Goal: Task Accomplishment & Management: Manage account settings

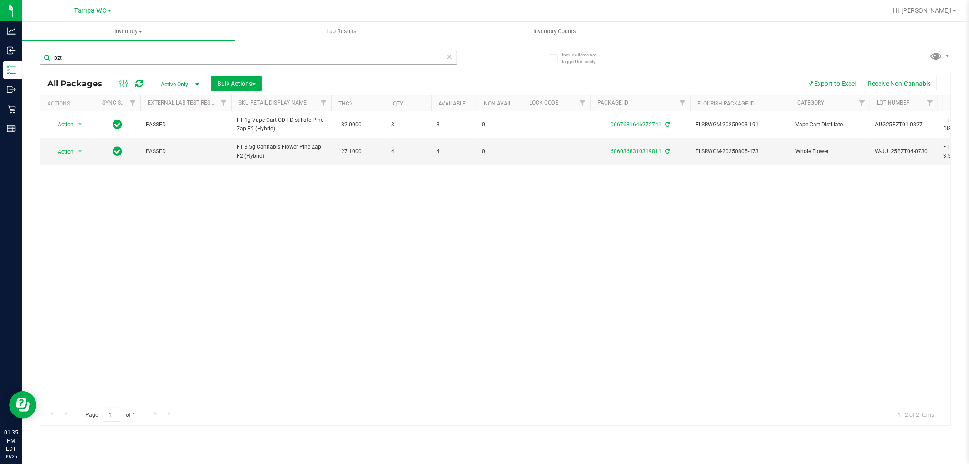
click at [124, 62] on input "pzt" at bounding box center [248, 58] width 417 height 14
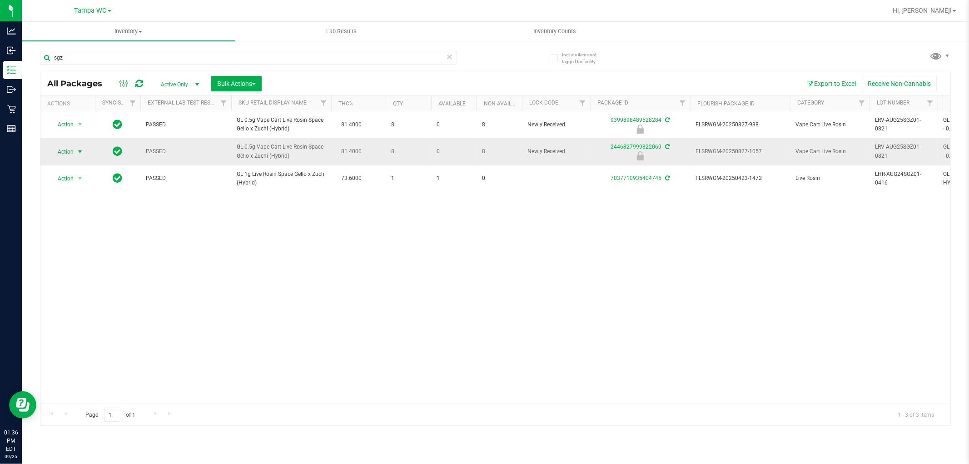
type input "sgz"
click at [65, 156] on span "Action" at bounding box center [62, 151] width 25 height 13
click at [82, 261] on li "Unlock package" at bounding box center [79, 260] width 58 height 14
click at [480, 276] on div "Action Action Edit attributes Global inventory Locate package Package audit log…" at bounding box center [495, 257] width 910 height 292
click at [409, 291] on div "Action Action Edit attributes Global inventory Locate package Package audit log…" at bounding box center [495, 257] width 910 height 292
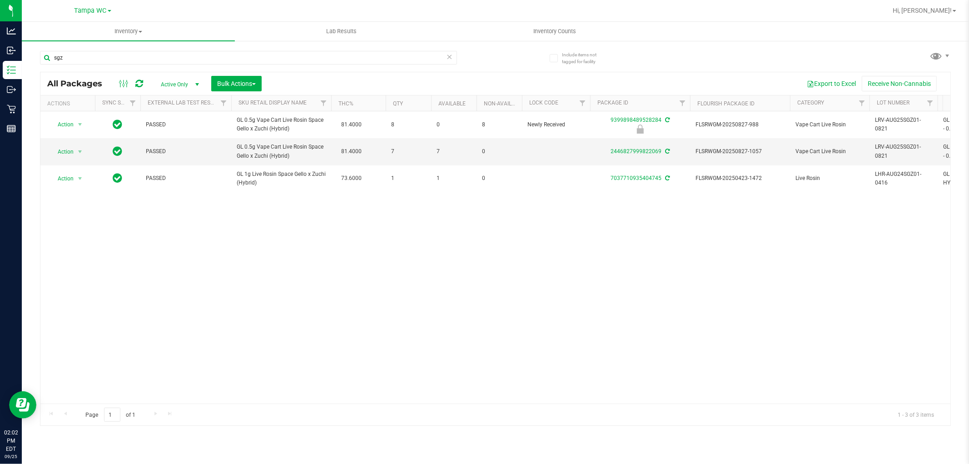
click at [453, 304] on div "Action Action Edit attributes Global inventory Locate package Package audit log…" at bounding box center [495, 257] width 910 height 292
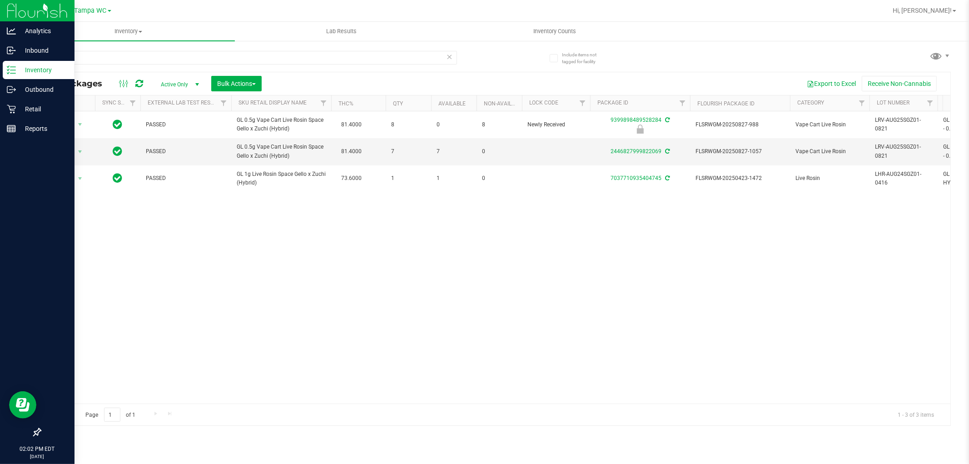
click at [17, 68] on p "Inventory" at bounding box center [43, 70] width 55 height 11
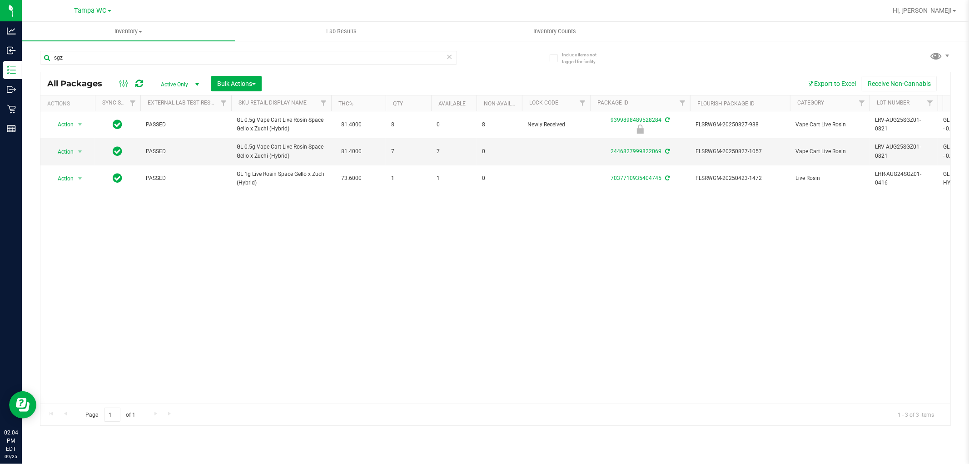
click at [407, 264] on div "Action Action Edit attributes Global inventory Locate package Package audit log…" at bounding box center [495, 257] width 910 height 292
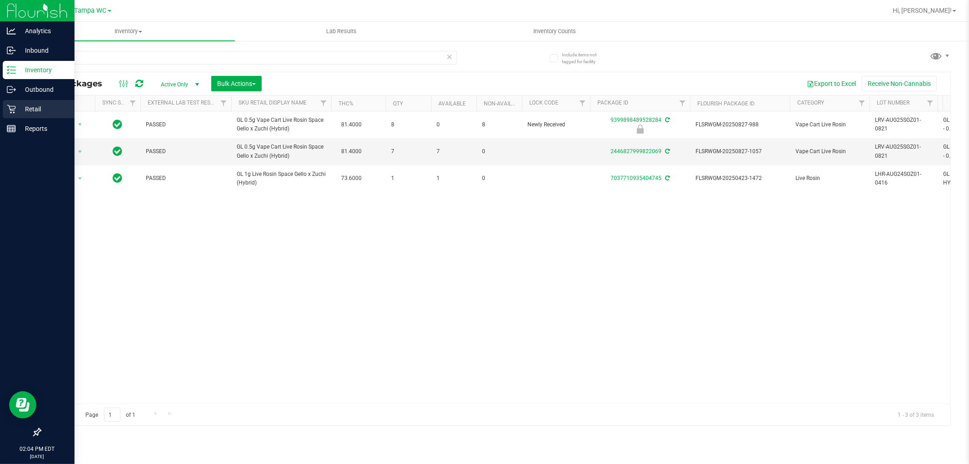
click at [33, 107] on p "Retail" at bounding box center [43, 109] width 55 height 11
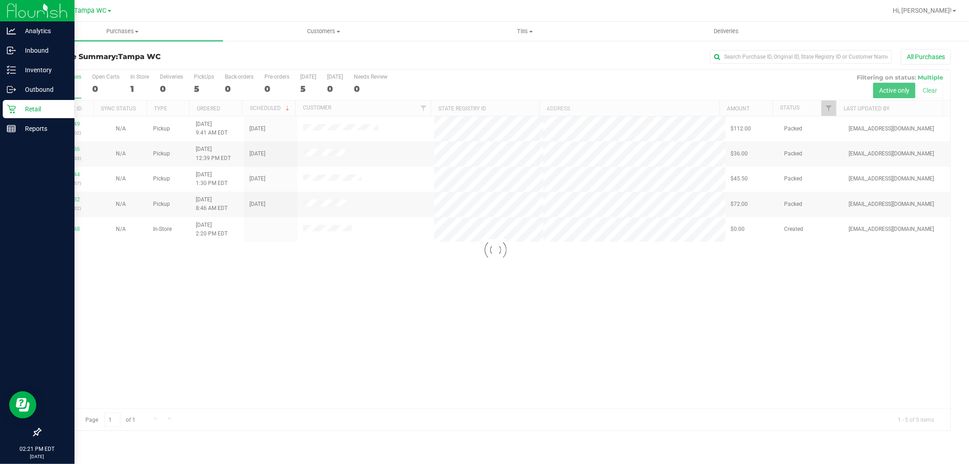
click at [25, 105] on p "Retail" at bounding box center [43, 109] width 55 height 11
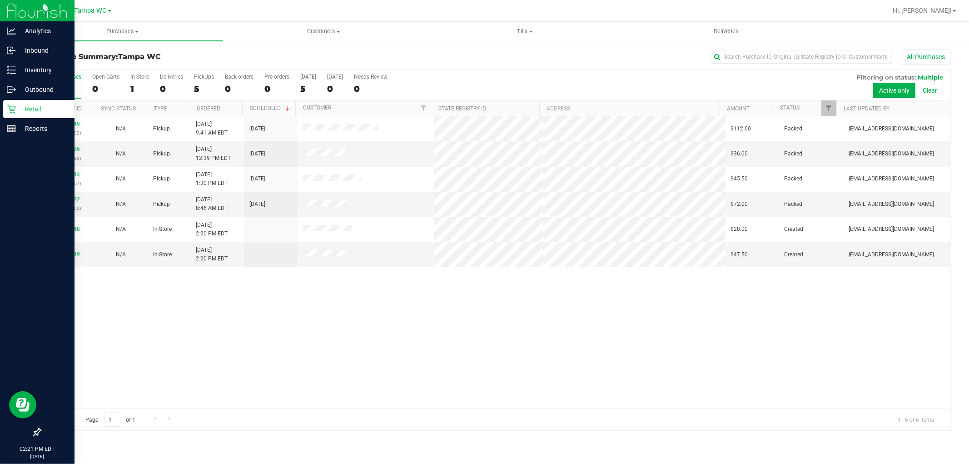
click at [17, 114] on div "Retail" at bounding box center [39, 109] width 72 height 18
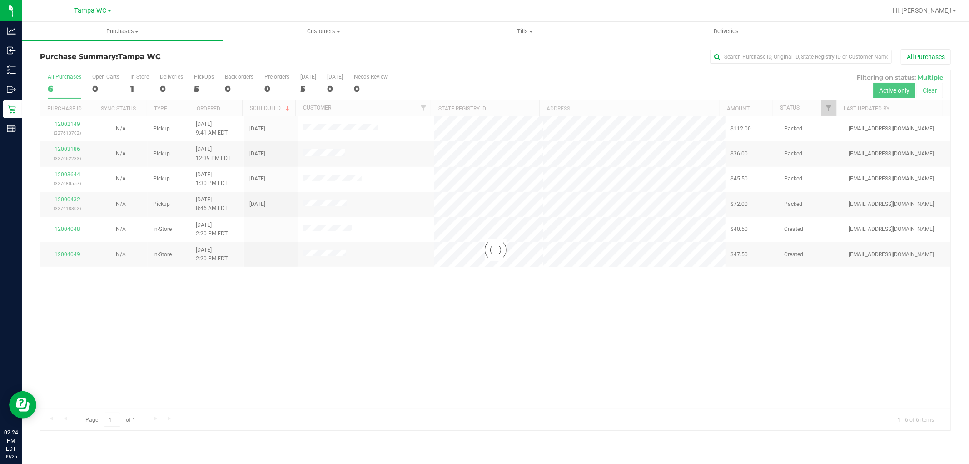
click at [429, 342] on div at bounding box center [495, 250] width 910 height 360
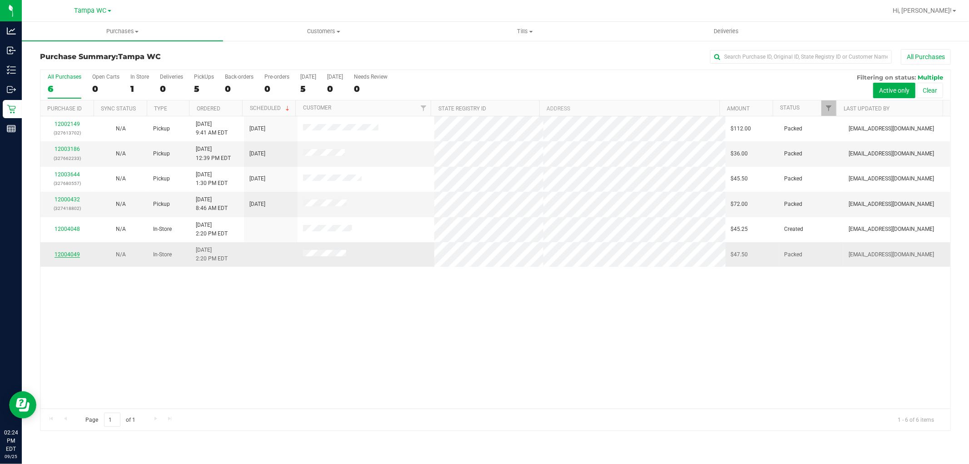
click at [77, 254] on link "12004049" at bounding box center [67, 254] width 25 height 6
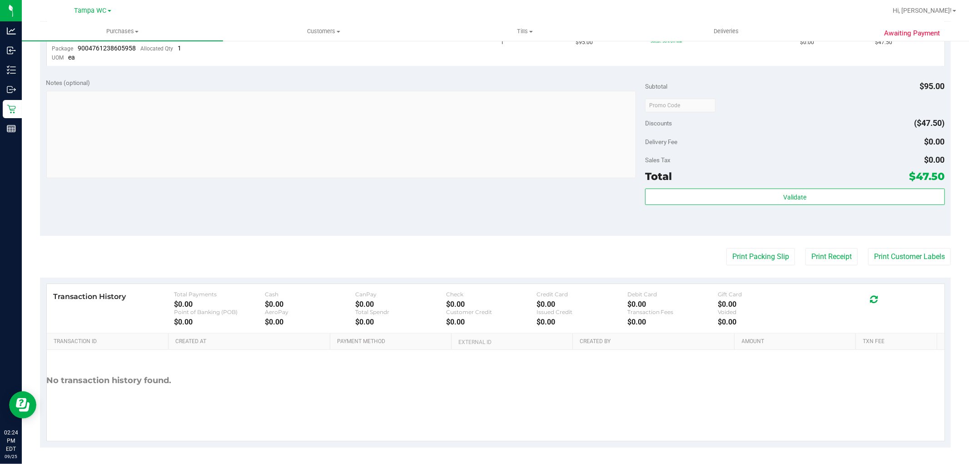
scroll to position [274, 0]
click at [773, 262] on button "Print Packing Slip" at bounding box center [761, 254] width 69 height 17
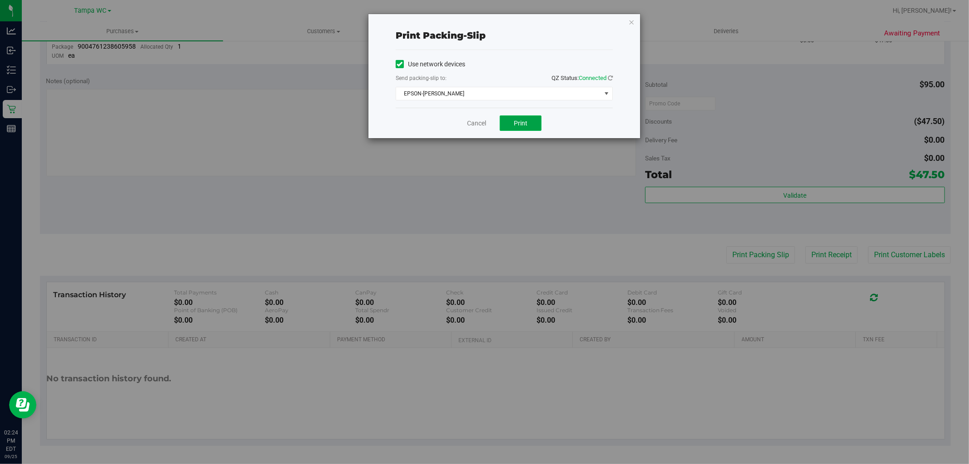
click at [522, 125] on span "Print" at bounding box center [521, 122] width 14 height 7
click at [471, 119] on link "Cancel" at bounding box center [476, 124] width 19 height 10
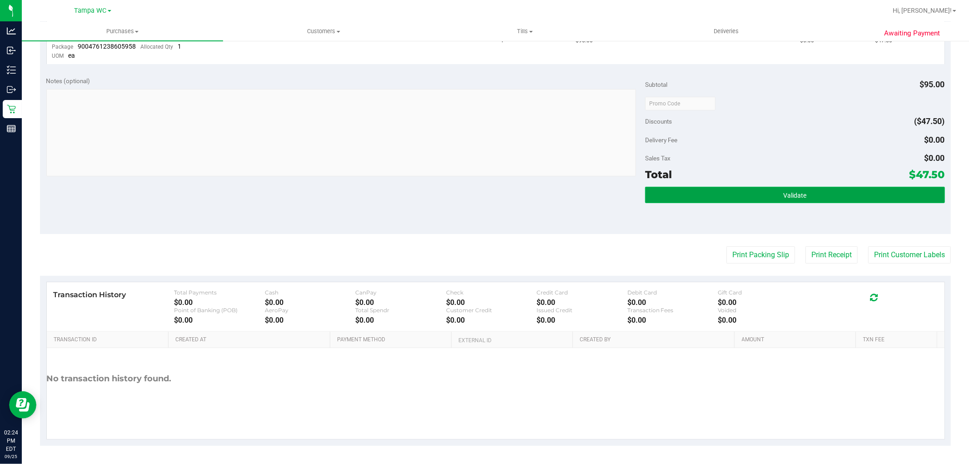
click at [860, 187] on button "Validate" at bounding box center [794, 195] width 299 height 16
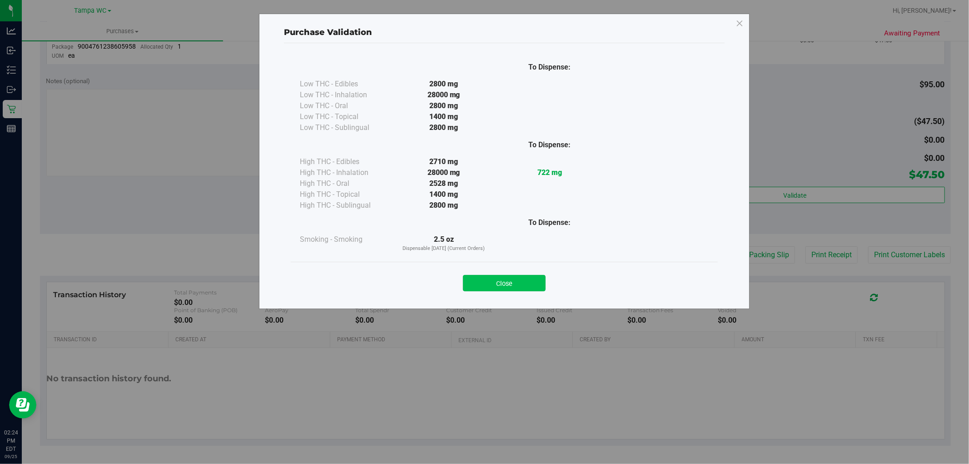
click at [494, 278] on button "Close" at bounding box center [504, 283] width 83 height 16
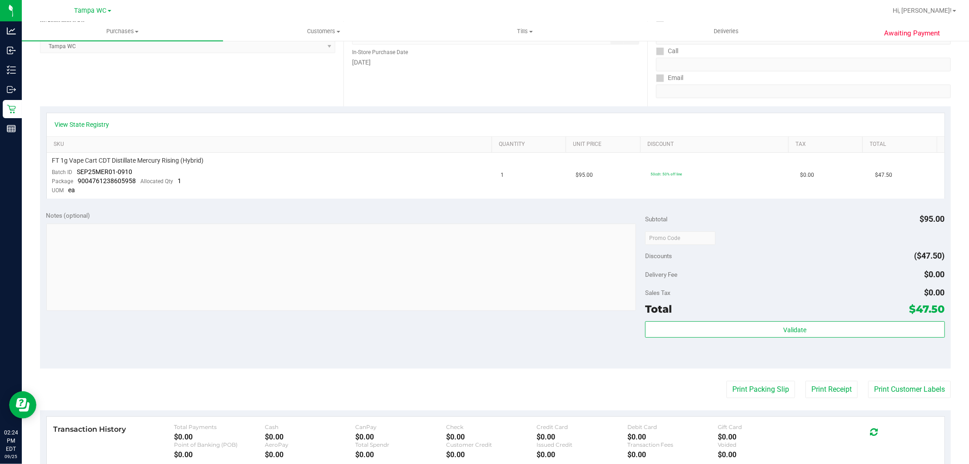
scroll to position [0, 0]
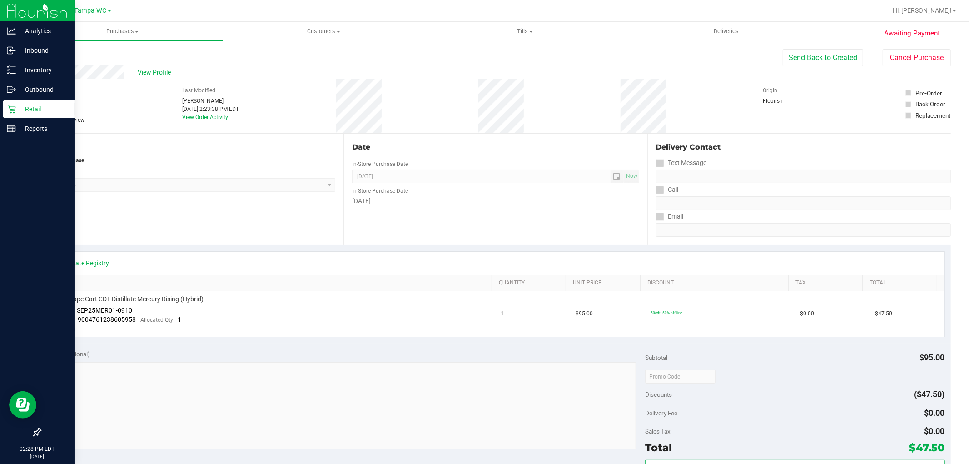
click at [8, 108] on icon at bounding box center [11, 109] width 9 height 9
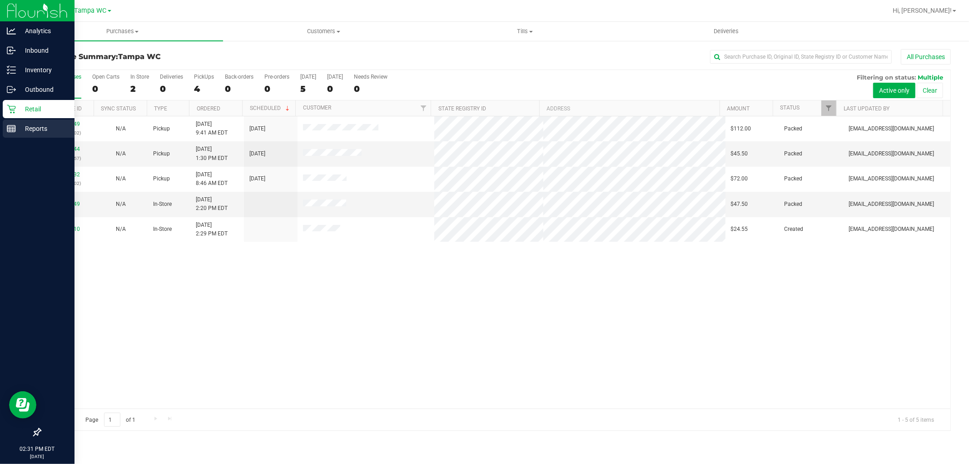
click at [10, 120] on div "Reports" at bounding box center [39, 128] width 72 height 18
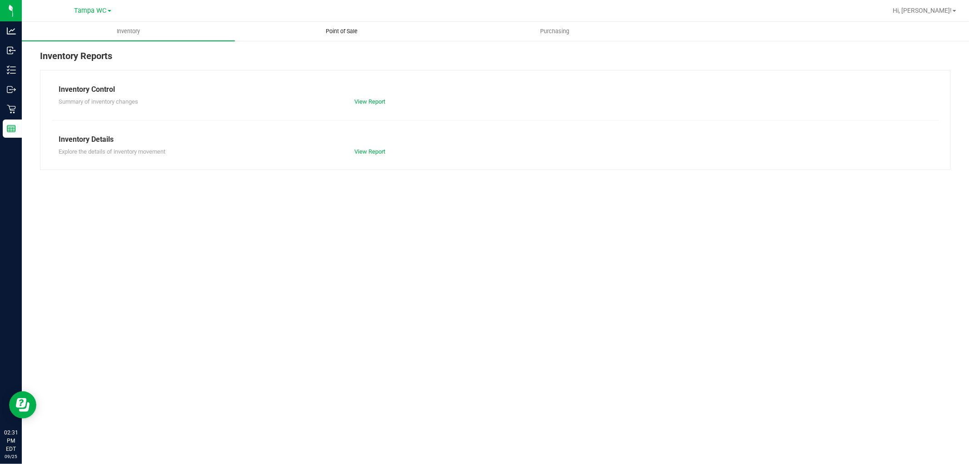
click at [342, 27] on span "Point of Sale" at bounding box center [342, 31] width 56 height 8
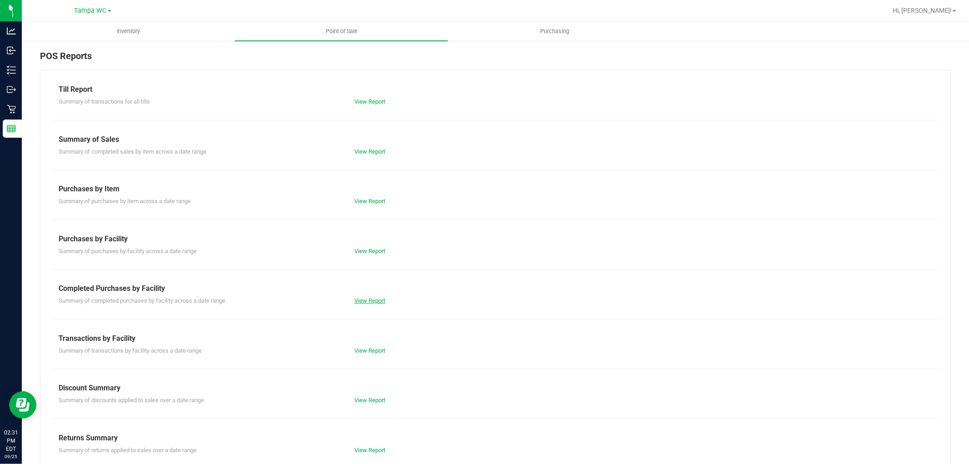
click at [366, 297] on link "View Report" at bounding box center [369, 300] width 31 height 7
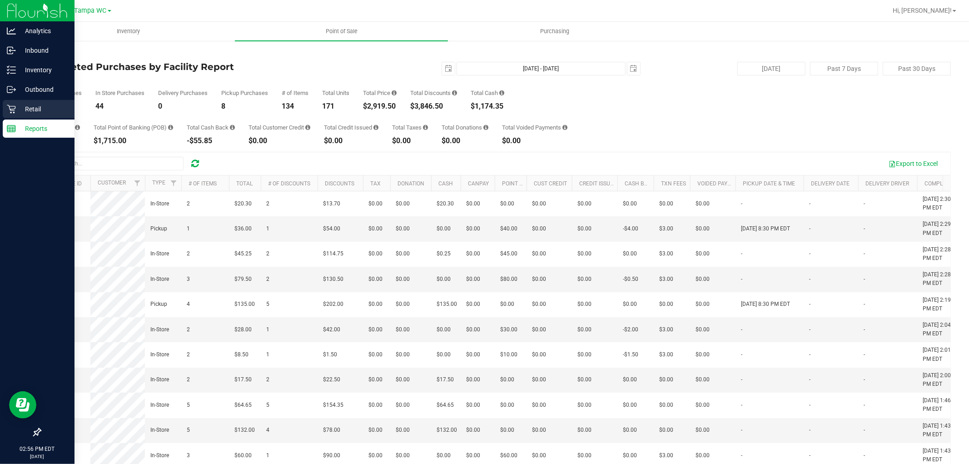
click at [25, 109] on p "Retail" at bounding box center [43, 109] width 55 height 11
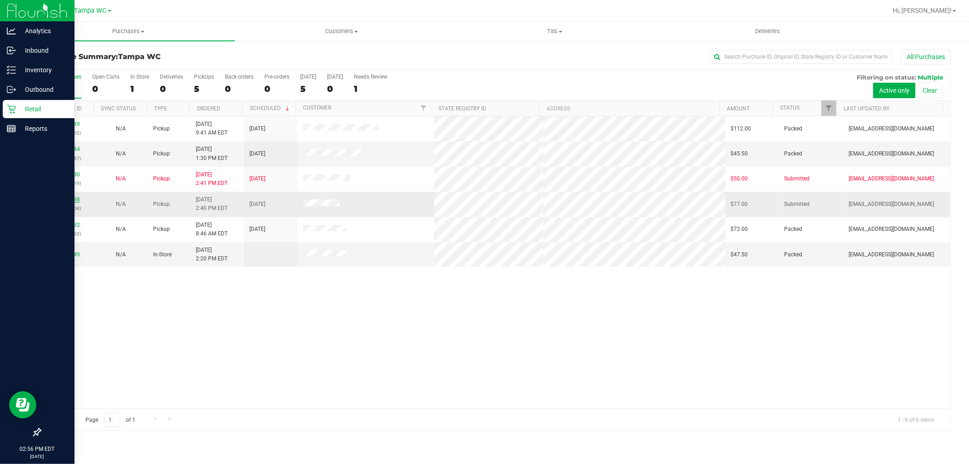
click at [74, 201] on link "12004188" at bounding box center [67, 199] width 25 height 6
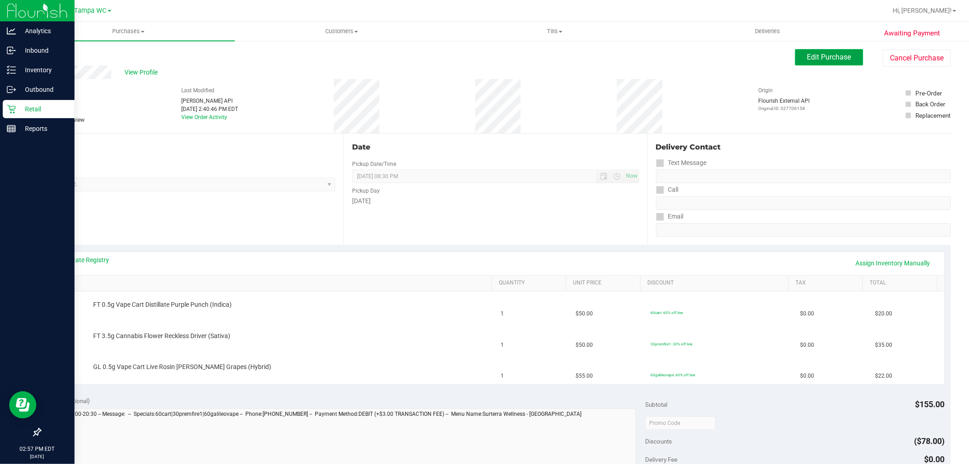
click at [823, 60] on span "Edit Purchase" at bounding box center [829, 57] width 44 height 9
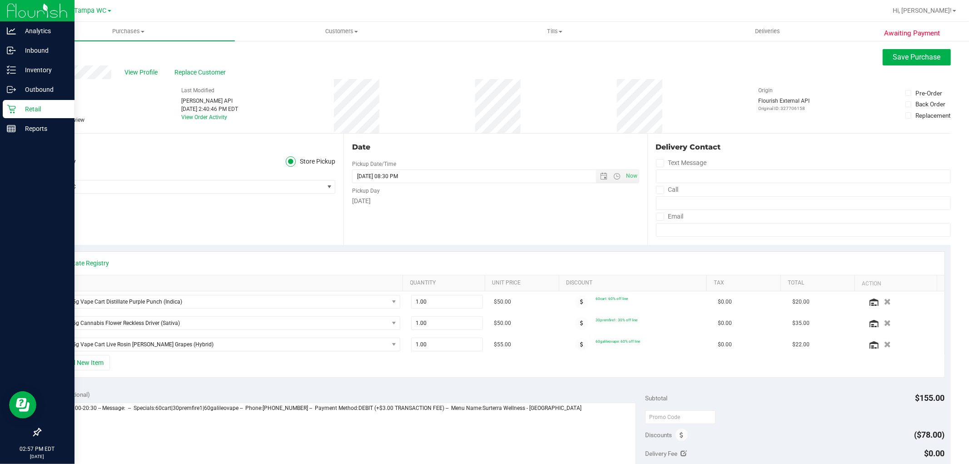
click at [47, 121] on span at bounding box center [44, 120] width 8 height 8
click at [0, 0] on input "Needs review" at bounding box center [0, 0] width 0 height 0
click at [893, 57] on span "Save Purchase" at bounding box center [917, 57] width 48 height 9
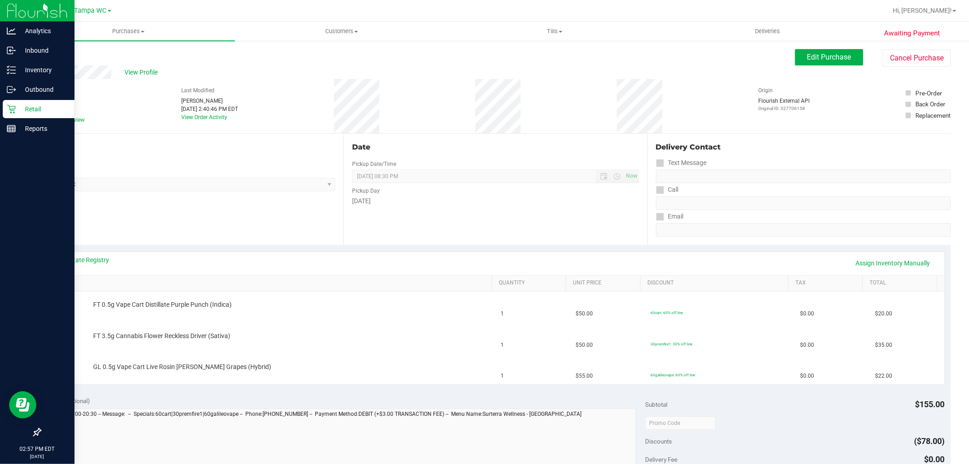
click at [133, 66] on div "View Profile" at bounding box center [417, 72] width 755 height 14
click at [134, 69] on span "View Profile" at bounding box center [143, 73] width 36 height 10
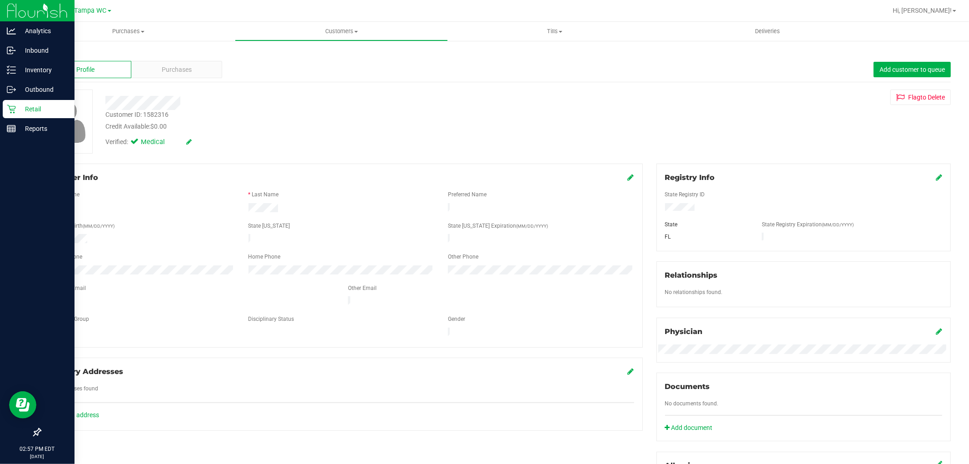
click at [164, 116] on div "Customer ID: 1582316" at bounding box center [136, 115] width 63 height 10
copy div "Customer ID: 1582316"
click at [266, 105] on div at bounding box center [330, 103] width 463 height 14
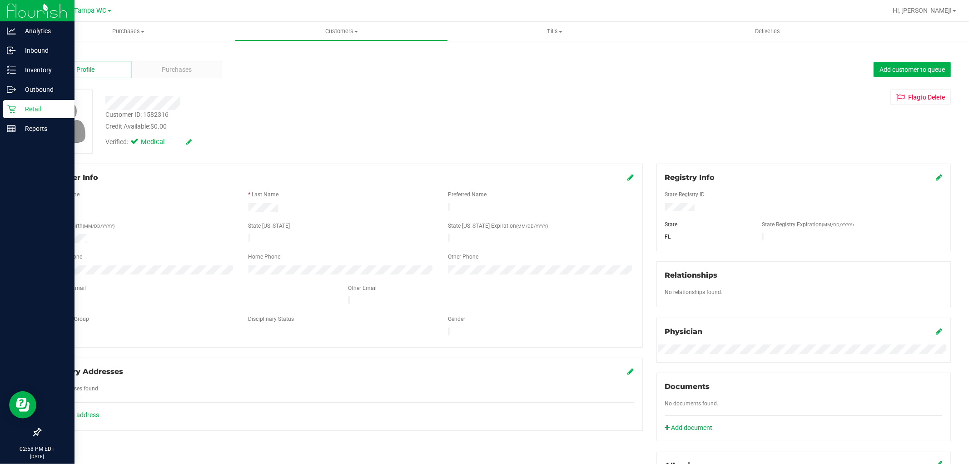
click at [51, 50] on link "Back" at bounding box center [47, 53] width 15 height 6
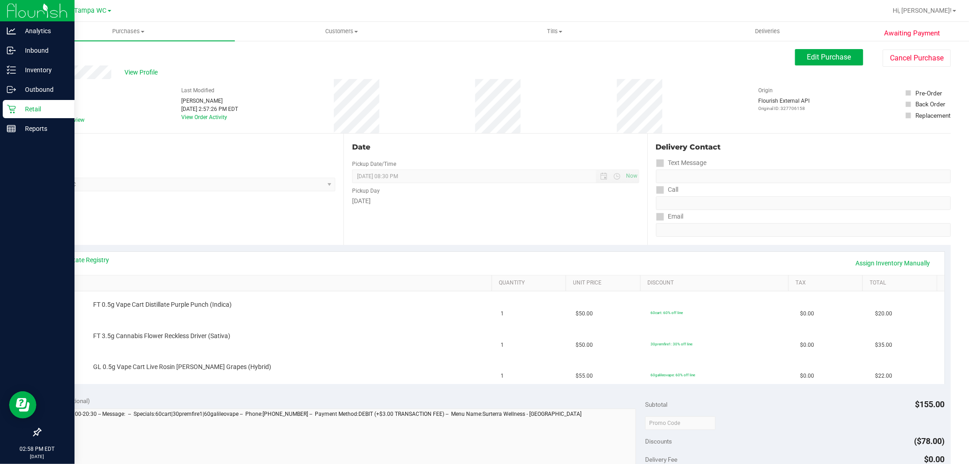
click at [49, 54] on link "Back" at bounding box center [47, 54] width 14 height 6
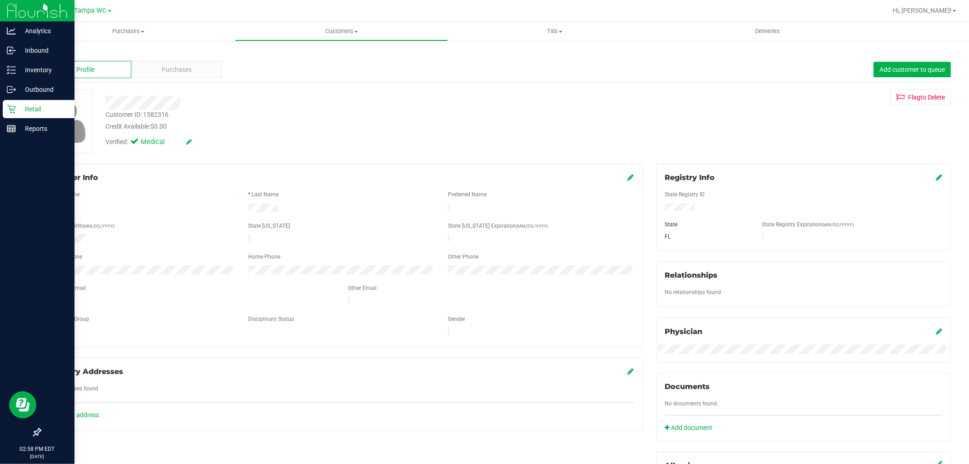
click at [49, 49] on div "Back" at bounding box center [495, 53] width 911 height 8
click at [47, 55] on link "Back" at bounding box center [47, 53] width 15 height 6
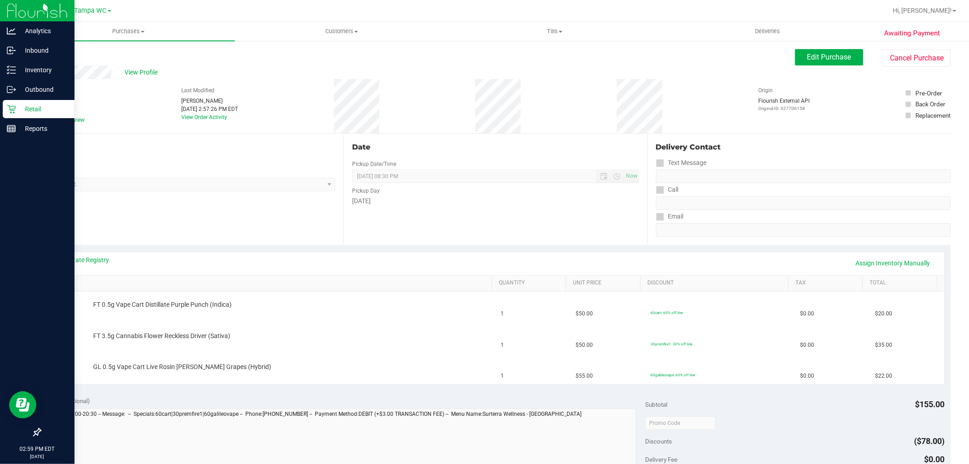
click at [37, 101] on div "Retail" at bounding box center [39, 109] width 72 height 18
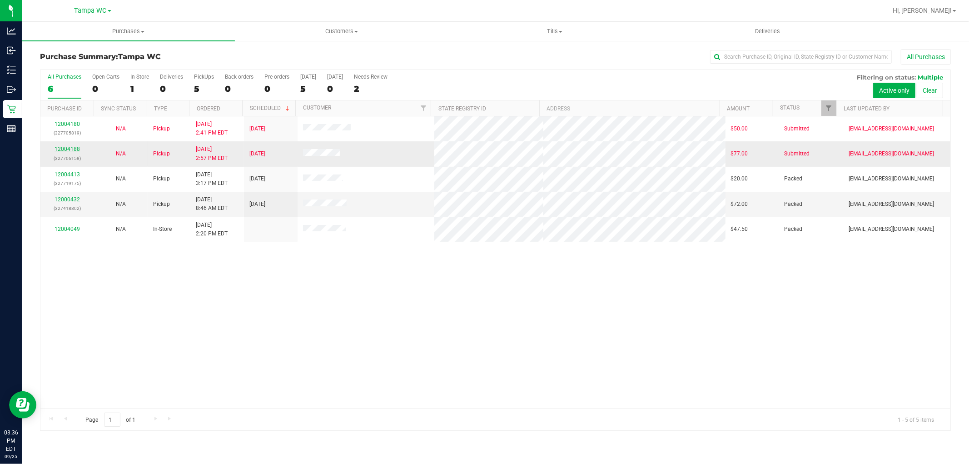
click at [74, 148] on link "12004188" at bounding box center [67, 149] width 25 height 6
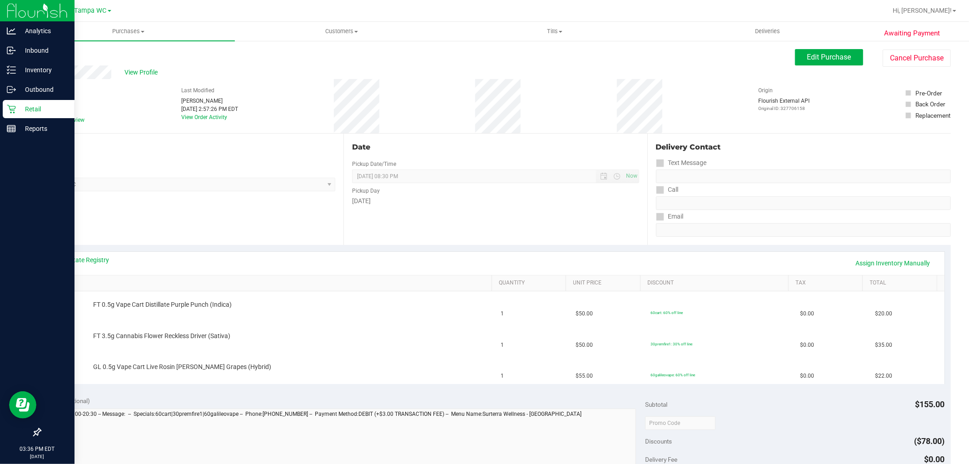
click at [10, 106] on icon at bounding box center [11, 109] width 9 height 9
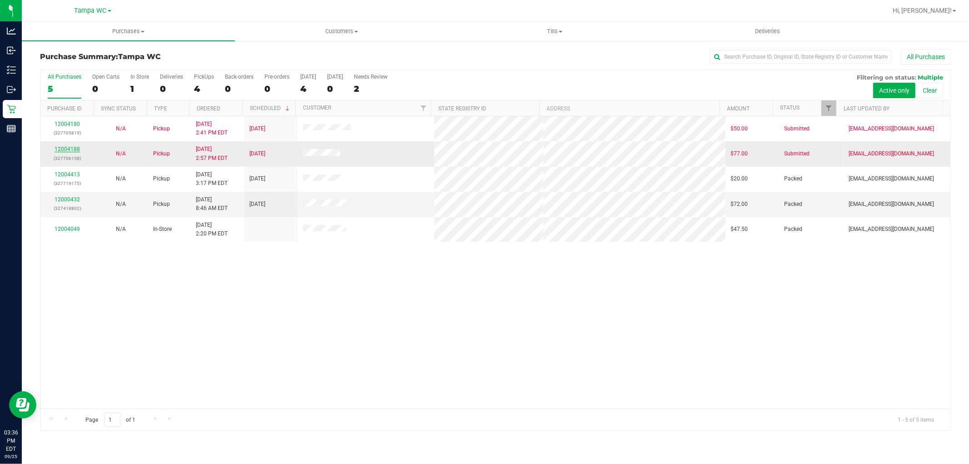
click at [74, 149] on link "12004188" at bounding box center [67, 149] width 25 height 6
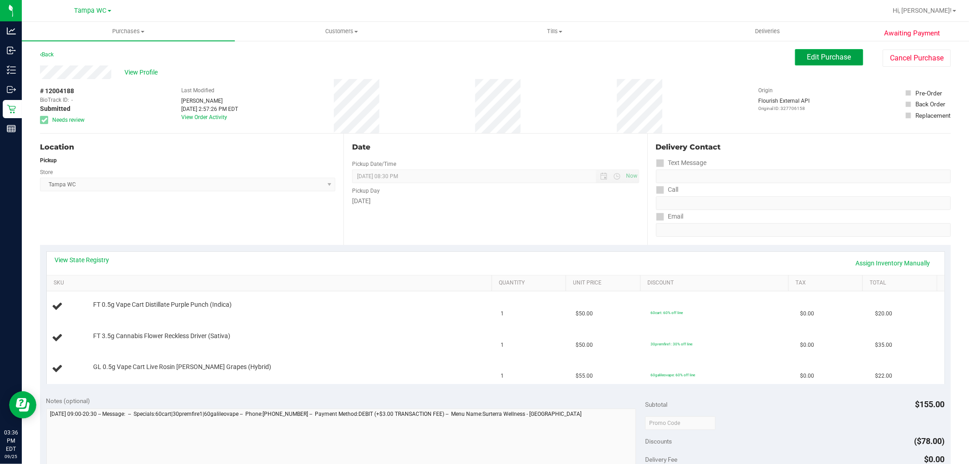
click at [834, 56] on span "Edit Purchase" at bounding box center [829, 57] width 44 height 9
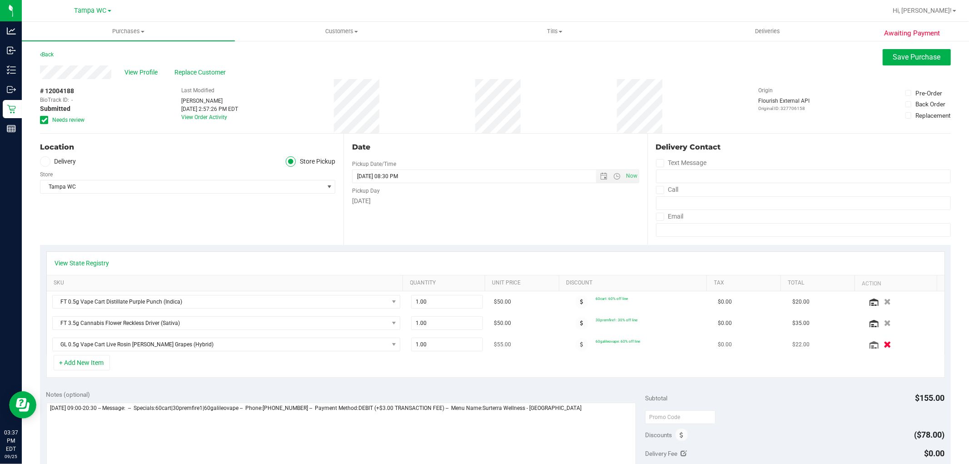
click at [884, 345] on icon "button" at bounding box center [888, 344] width 8 height 7
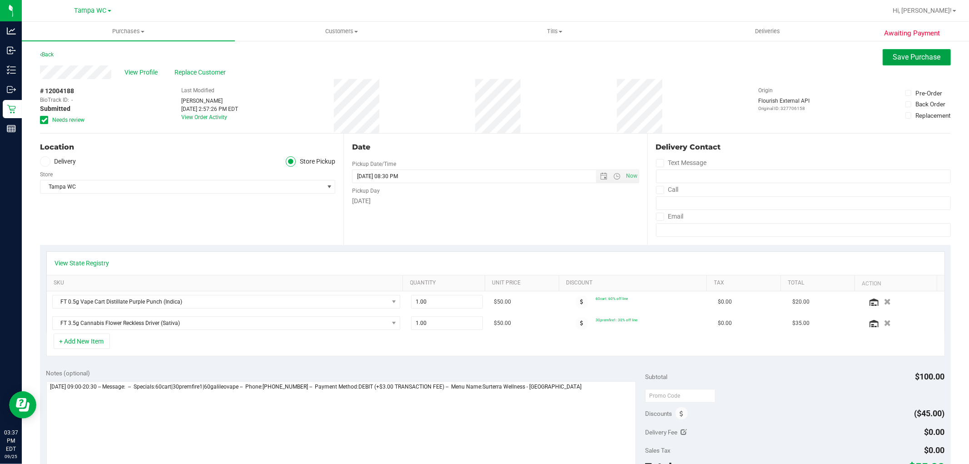
click at [916, 50] on button "Save Purchase" at bounding box center [917, 57] width 68 height 16
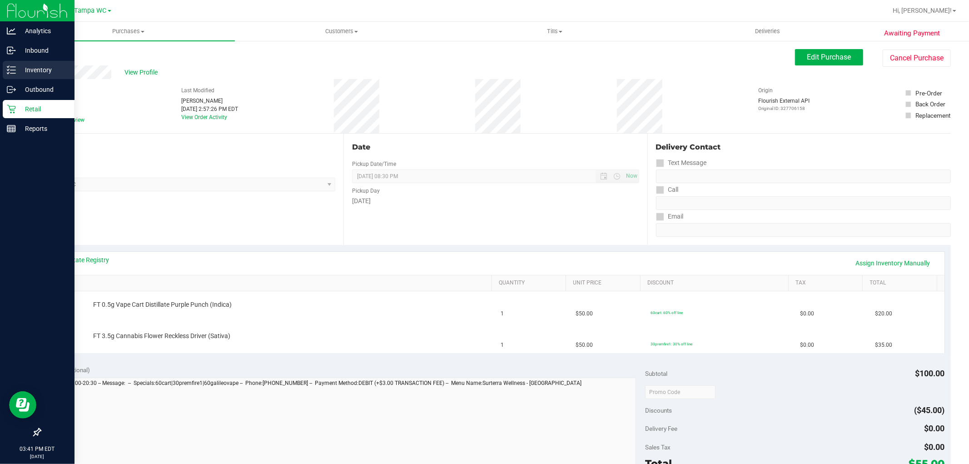
click at [21, 67] on p "Inventory" at bounding box center [43, 70] width 55 height 11
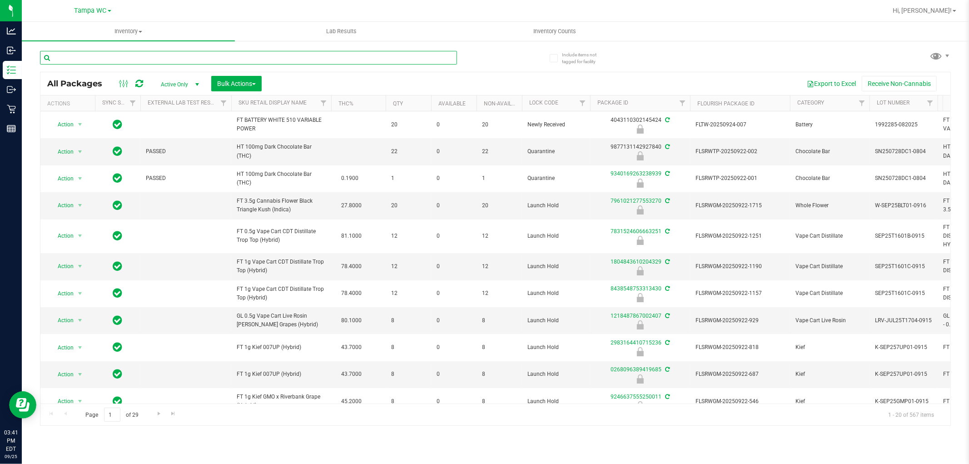
click at [92, 60] on input "text" at bounding box center [248, 58] width 417 height 14
type input "ppu"
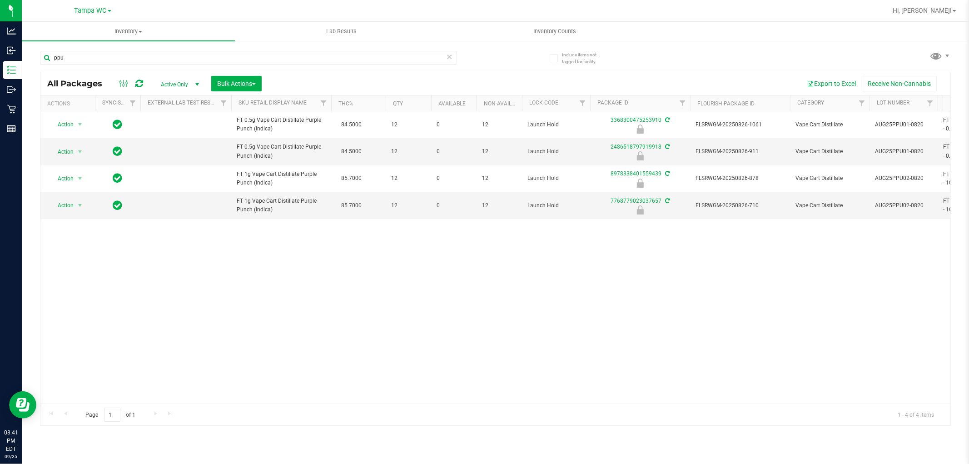
click at [186, 244] on div "Action Action Edit attributes Global inventory Locate package Package audit log…" at bounding box center [495, 257] width 910 height 292
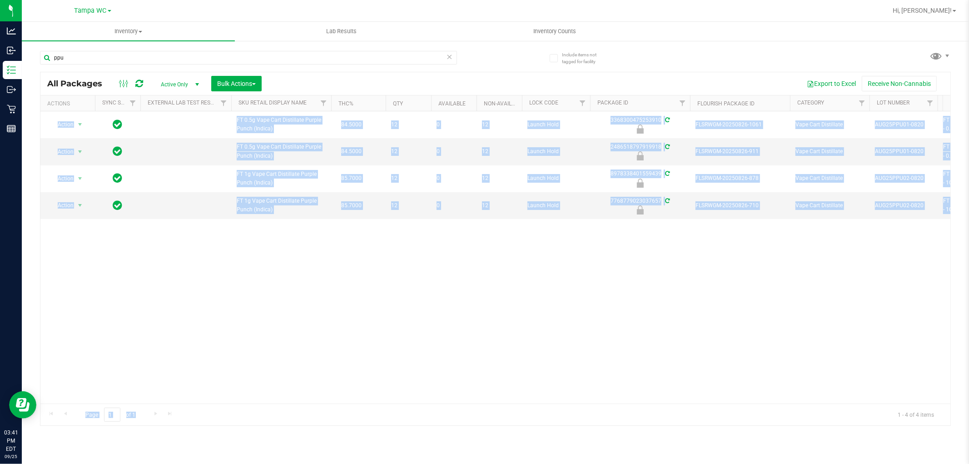
click at [323, 402] on div "All Packages Active Only Active Only Lab Samples Locked All External Internal B…" at bounding box center [495, 249] width 911 height 354
click at [324, 392] on div "Action Action Edit attributes Global inventory Locate package Package audit log…" at bounding box center [495, 257] width 910 height 292
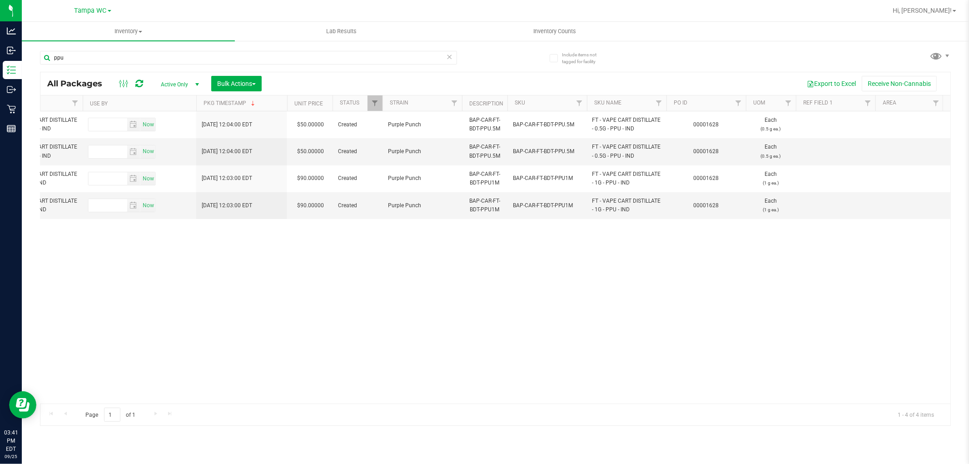
scroll to position [0, 936]
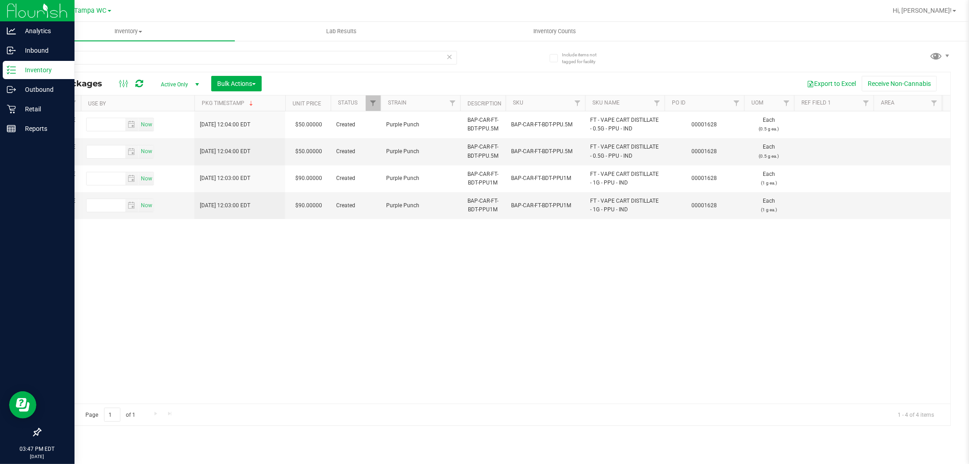
click at [16, 70] on p "Inventory" at bounding box center [43, 70] width 55 height 11
click at [9, 105] on icon at bounding box center [11, 109] width 9 height 9
